Goal: Information Seeking & Learning: Learn about a topic

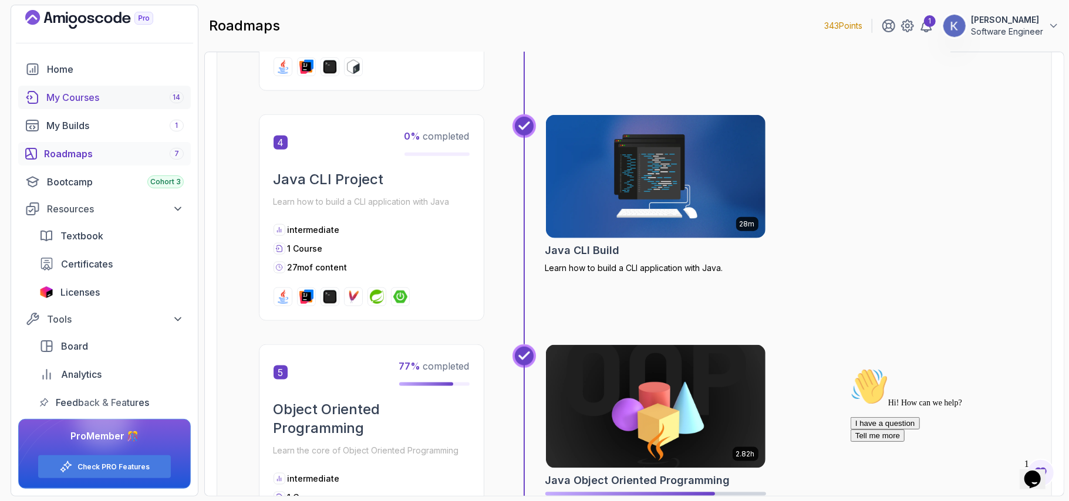
click at [69, 97] on div "My Courses 14" at bounding box center [114, 97] width 137 height 14
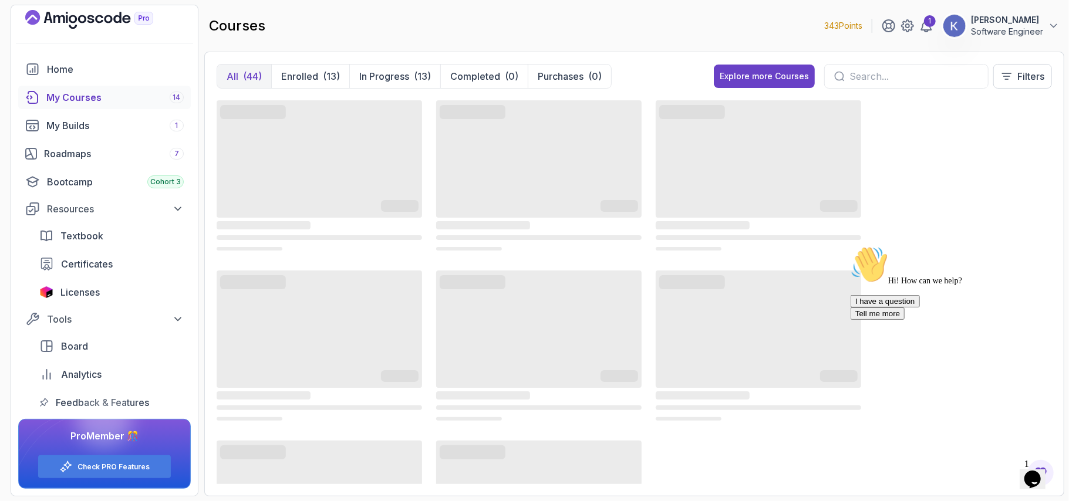
click at [871, 76] on input "text" at bounding box center [914, 76] width 129 height 14
type input "moc"
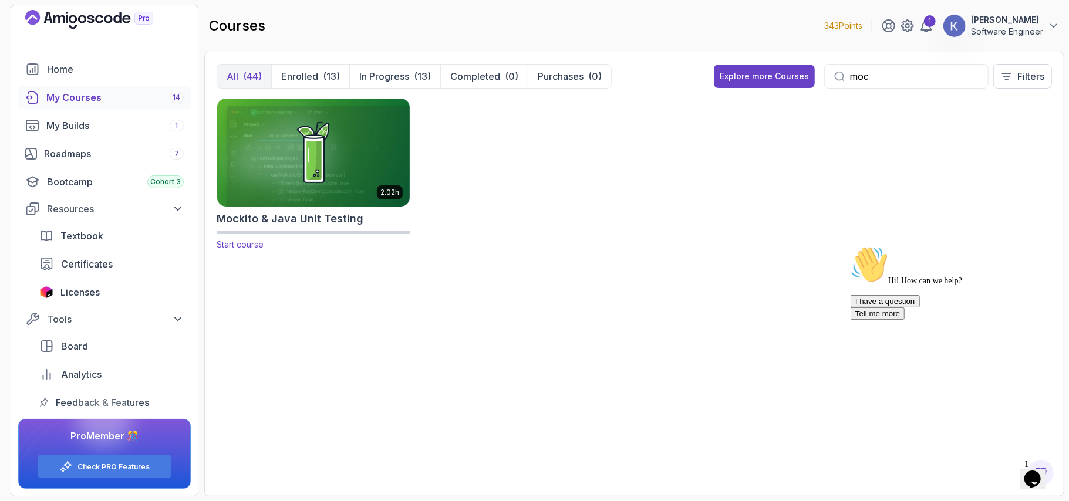
click at [321, 148] on img at bounding box center [314, 152] width 202 height 113
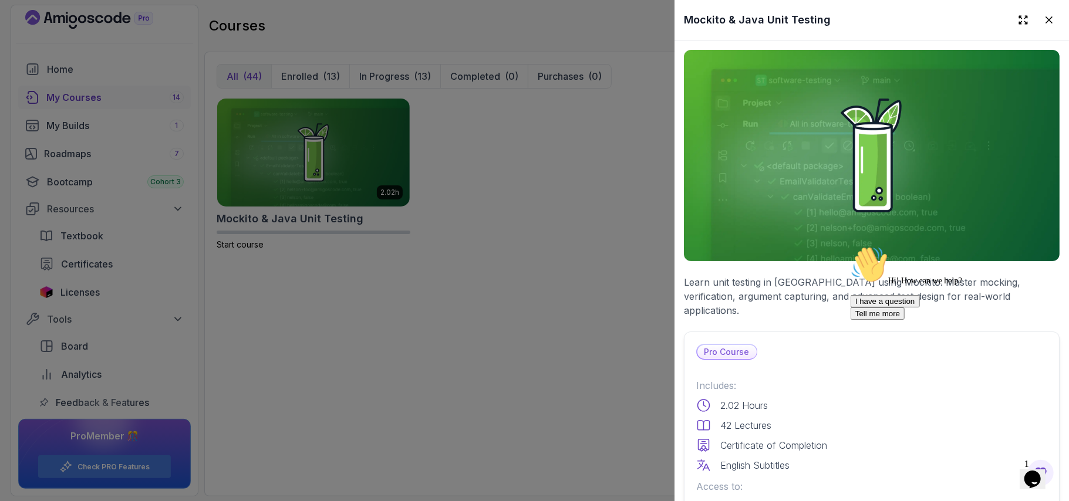
click at [814, 379] on p "Includes:" at bounding box center [871, 386] width 351 height 14
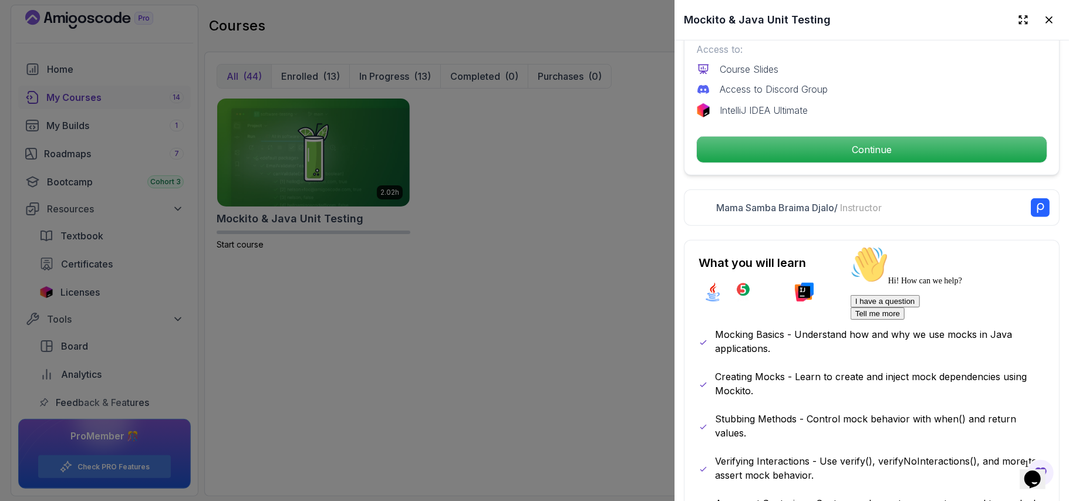
scroll to position [438, 0]
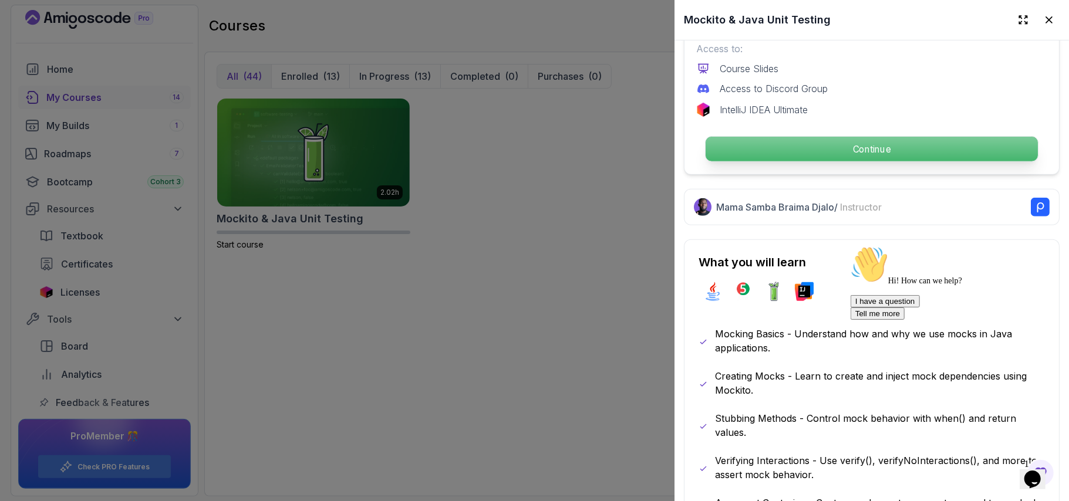
click at [776, 137] on p "Continue" at bounding box center [872, 149] width 332 height 25
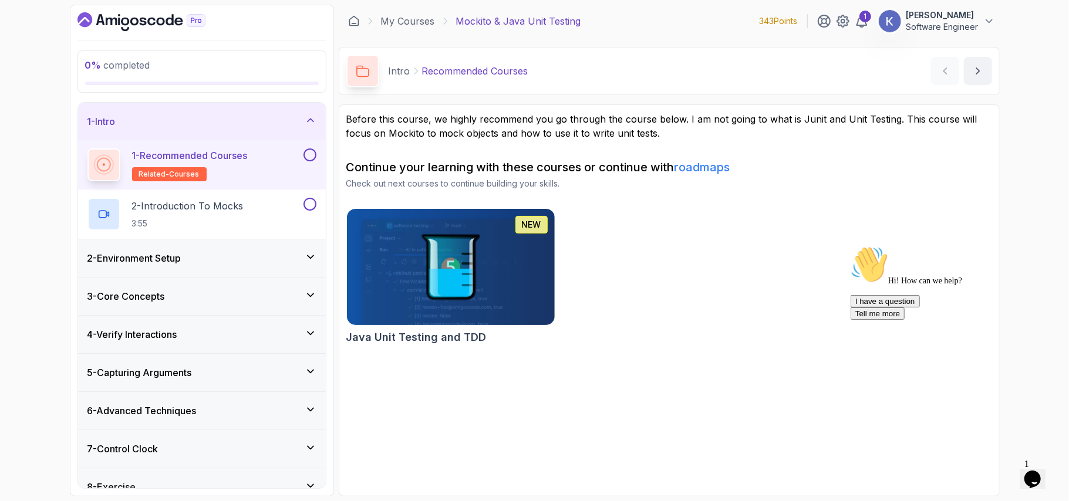
click at [635, 264] on div "NEW Java Unit Testing and TDD" at bounding box center [669, 278] width 646 height 141
click at [440, 292] on img at bounding box center [451, 267] width 218 height 122
click at [208, 219] on p "3:55" at bounding box center [188, 224] width 112 height 12
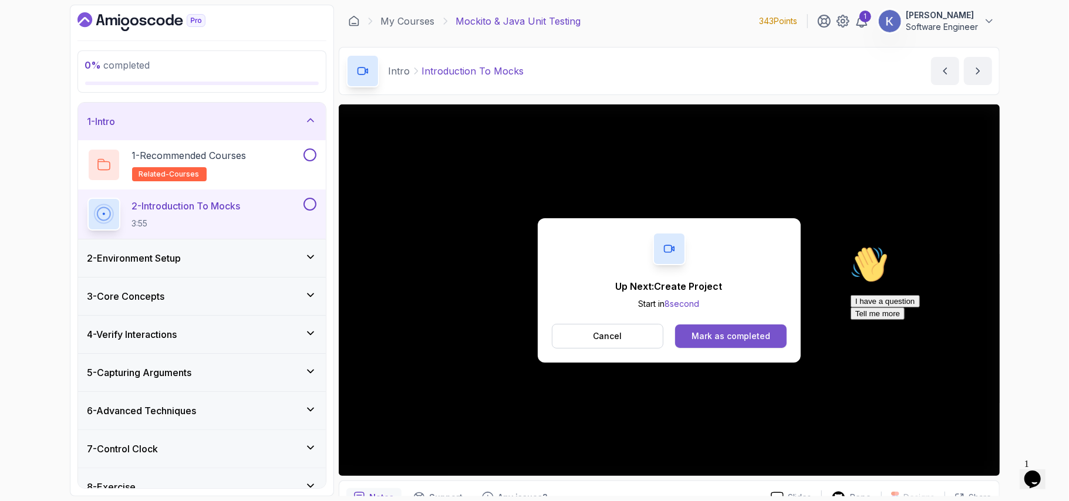
click at [723, 331] on div "Mark as completed" at bounding box center [731, 337] width 79 height 12
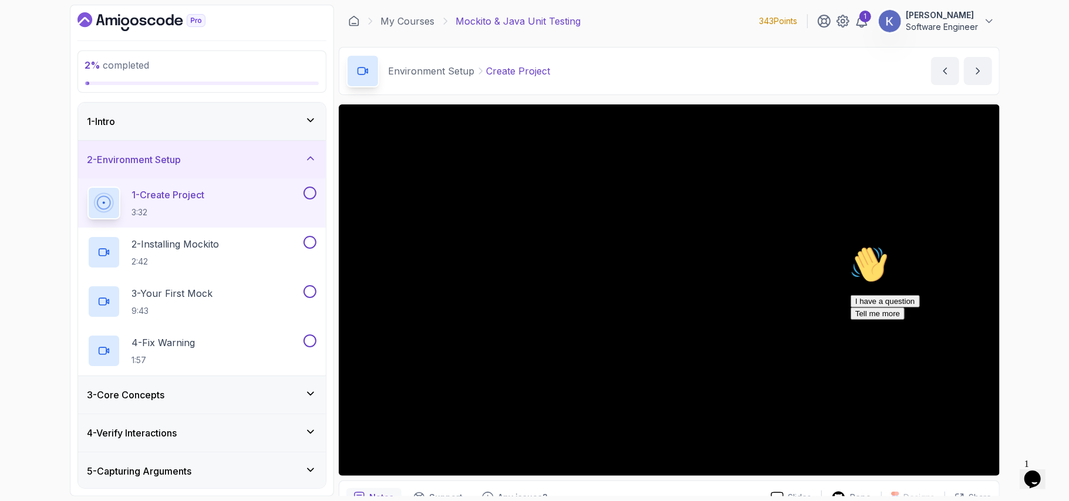
click at [850, 245] on icon "Chat attention grabber" at bounding box center [850, 245] width 0 height 0
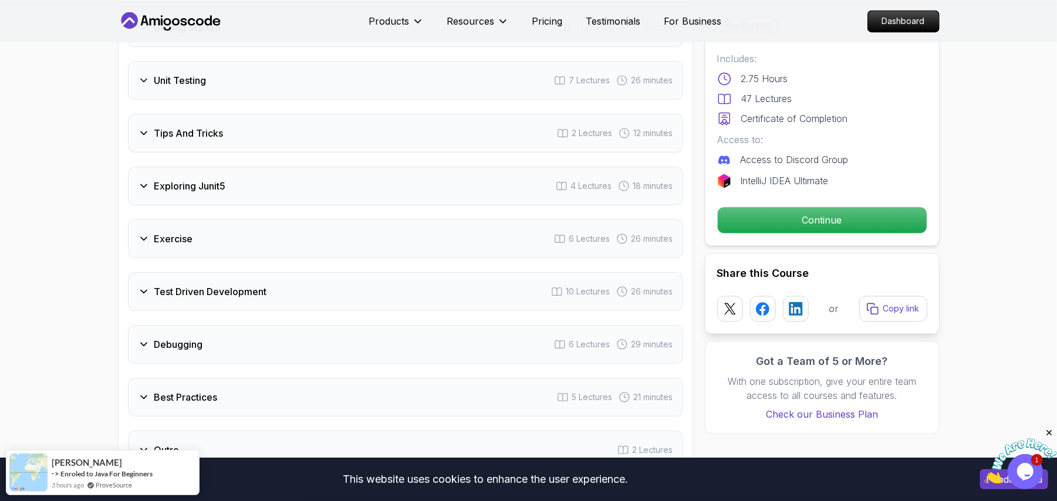
scroll to position [1785, 0]
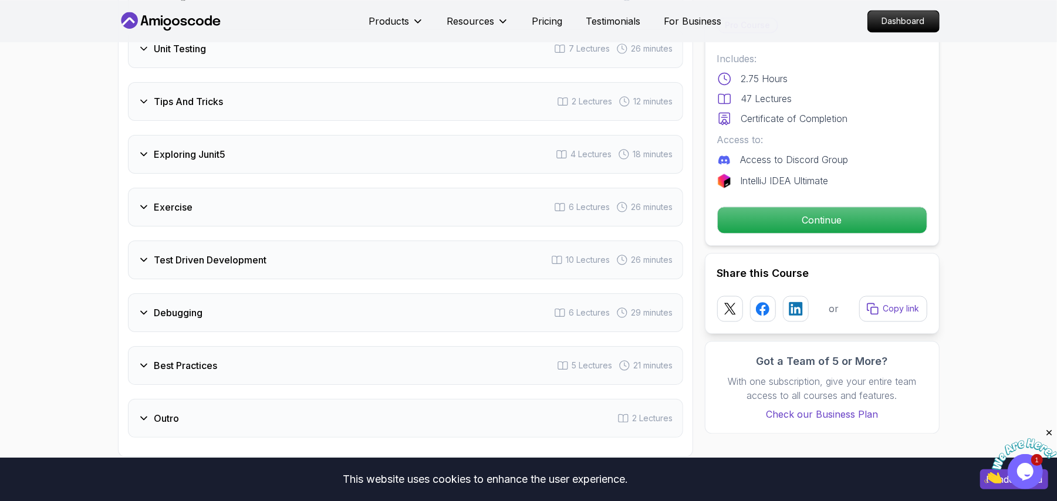
click at [210, 147] on h3 "Exploring Junit5" at bounding box center [190, 154] width 72 height 14
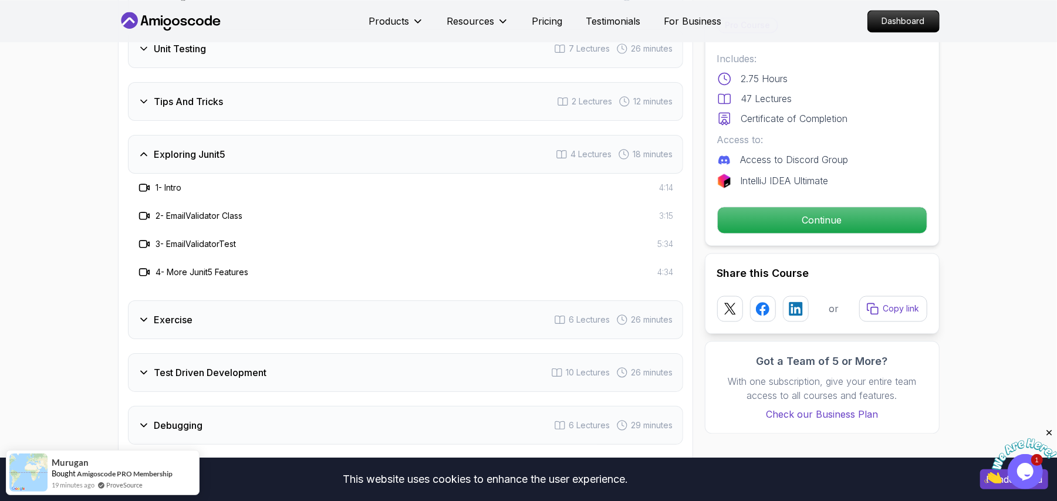
click at [201, 353] on div "Test Driven Development 10 Lectures 26 minutes" at bounding box center [405, 372] width 555 height 39
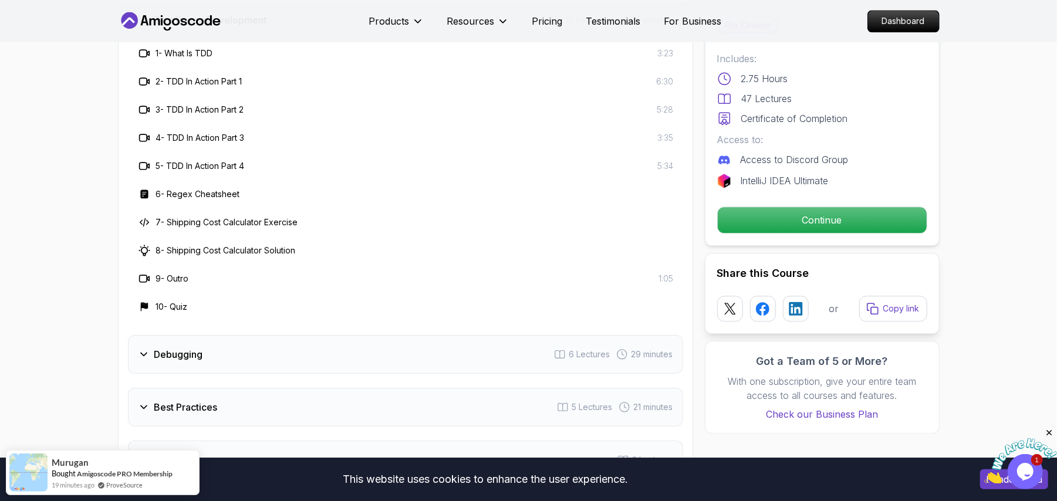
scroll to position [2010, 0]
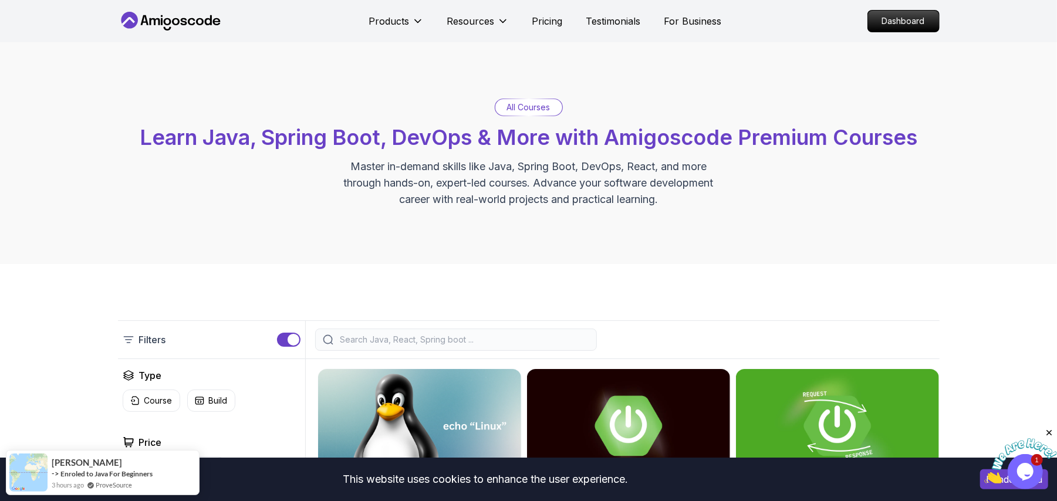
click at [899, 12] on p "Dashboard" at bounding box center [904, 21] width 68 height 20
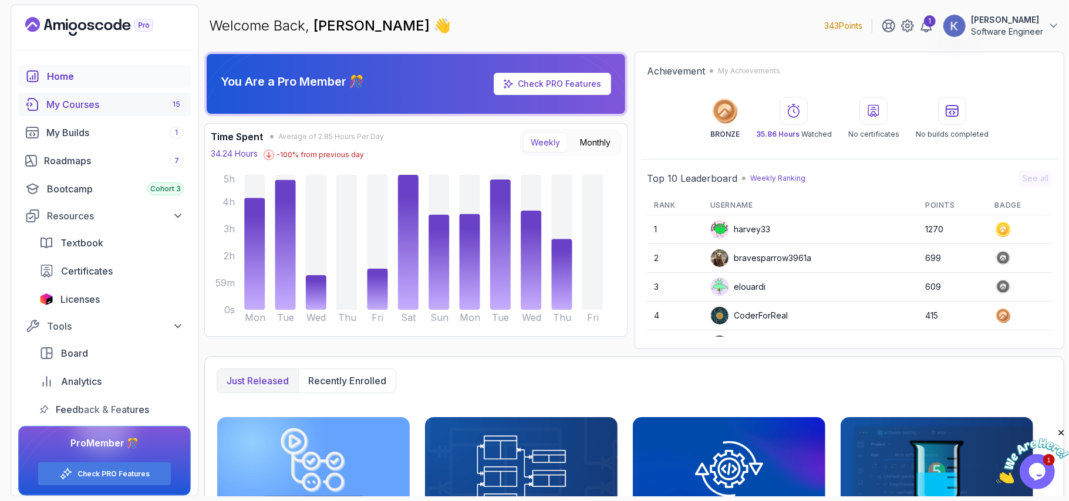
click at [97, 99] on div "My Courses 15" at bounding box center [114, 104] width 137 height 14
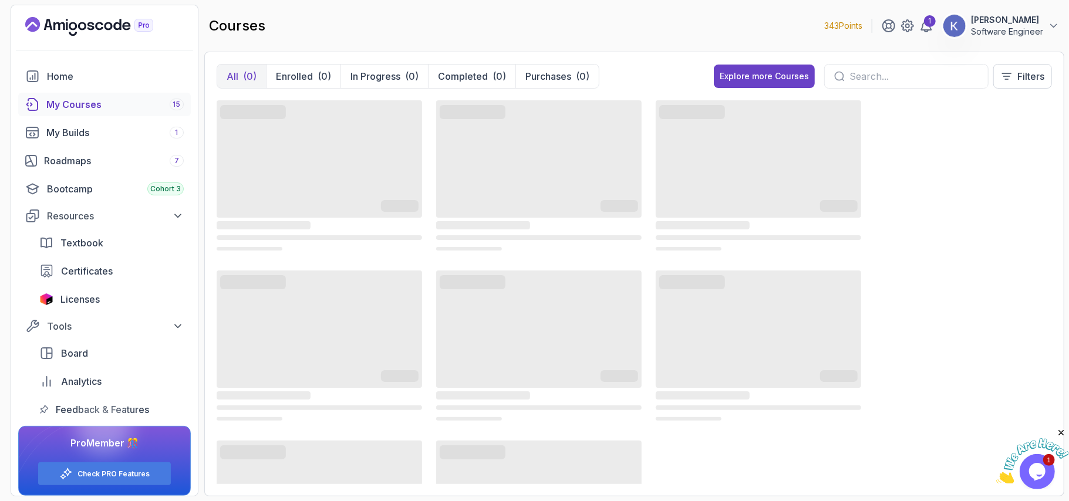
click at [884, 76] on input "text" at bounding box center [914, 76] width 129 height 14
type input "spring"
